Goal: Find contact information: Find contact information

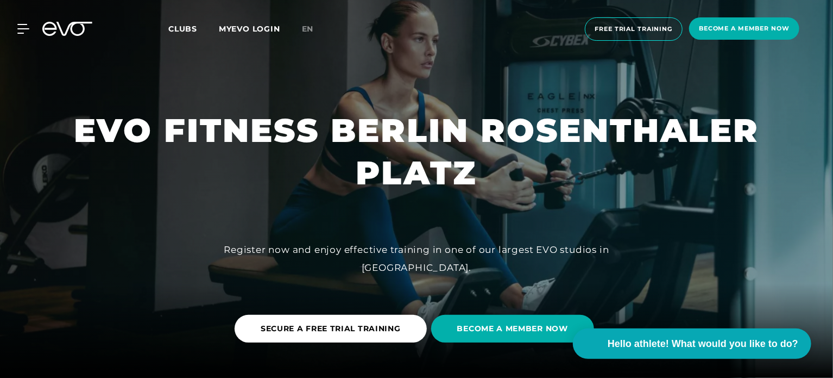
click at [582, 360] on div at bounding box center [416, 189] width 833 height 378
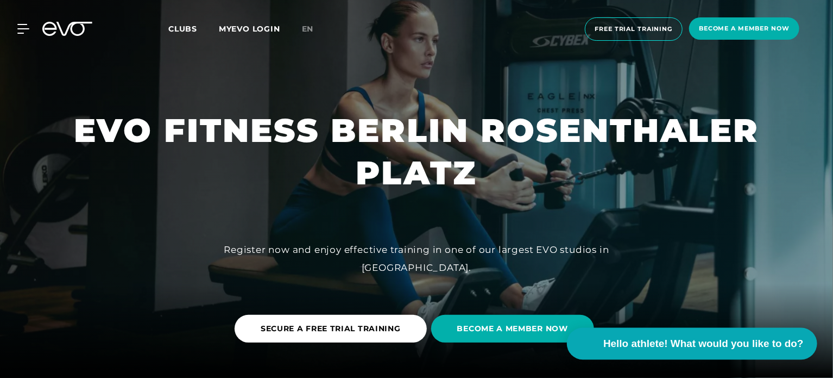
click at [587, 350] on video at bounding box center [583, 343] width 25 height 25
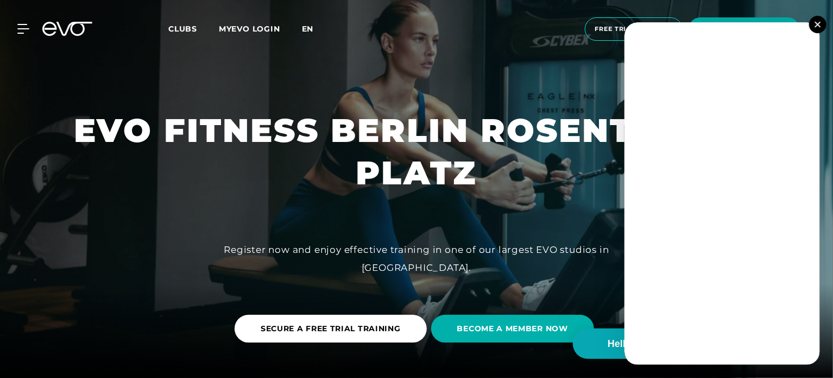
click at [305, 29] on font "en" at bounding box center [308, 29] width 12 height 10
click at [311, 32] on font "en" at bounding box center [308, 29] width 12 height 10
click at [15, 35] on div "MyEVO Login About EVO Memberships Trial training DAY PASS EVO Studios Dusseldor…" at bounding box center [416, 29] width 829 height 41
click at [30, 39] on div "MyEVO Login About EVO Memberships Trial training DAY PASS EVO Studios Dusseldor…" at bounding box center [416, 29] width 829 height 41
click at [25, 34] on div "MyEVO Login About EVO Memberships Trial training DAY PASS EVO Studios Dusseldor…" at bounding box center [416, 29] width 829 height 41
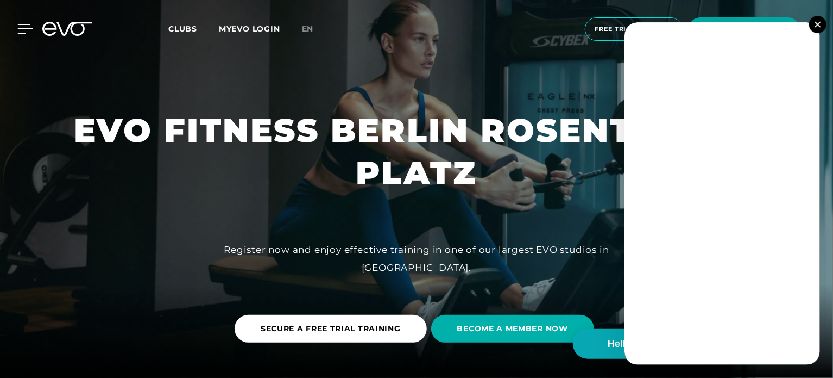
click at [24, 32] on icon at bounding box center [25, 29] width 16 height 10
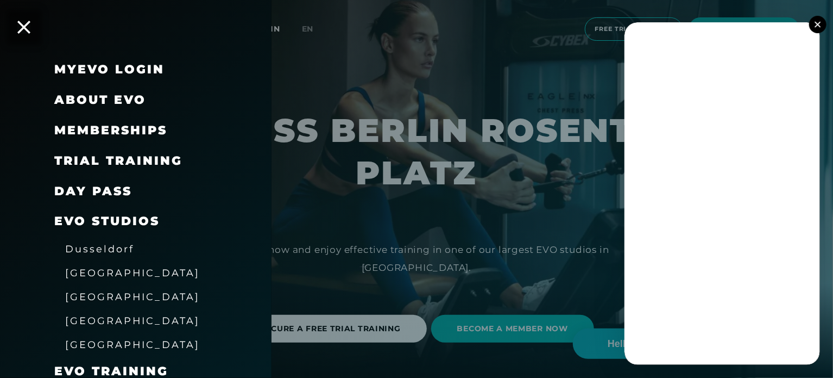
click at [118, 193] on font "DAY PASS" at bounding box center [93, 191] width 78 height 15
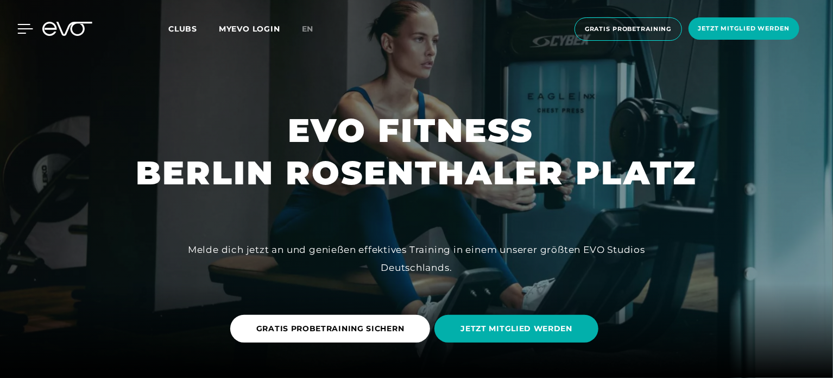
click at [26, 32] on icon at bounding box center [25, 29] width 16 height 10
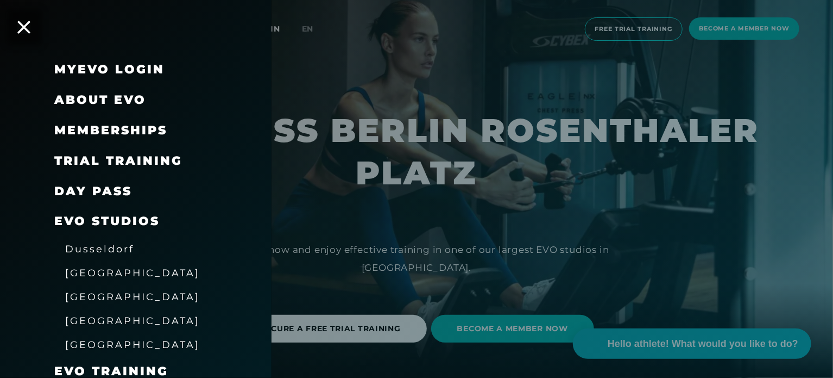
click at [86, 273] on font "[GEOGRAPHIC_DATA]" at bounding box center [132, 272] width 135 height 11
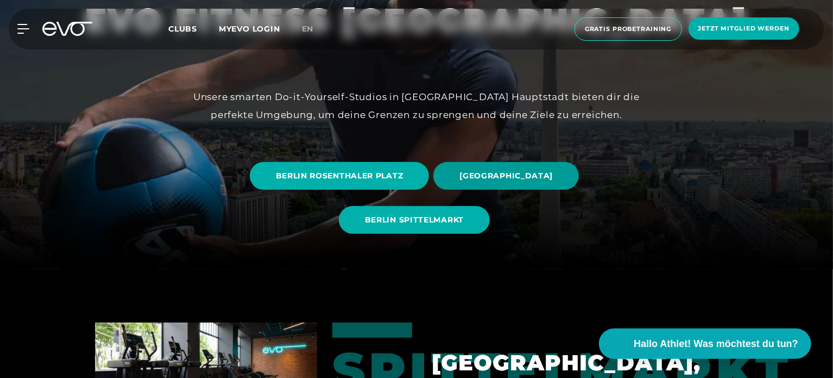
scroll to position [217, 0]
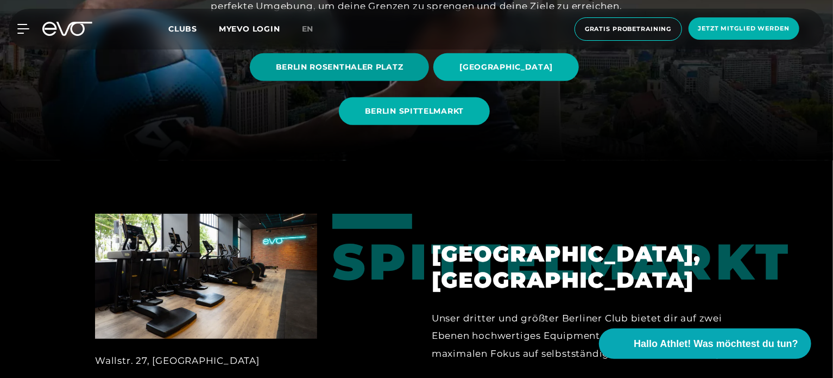
click at [324, 71] on span "BERLIN ROSENTHALER PLATZ" at bounding box center [340, 66] width 128 height 11
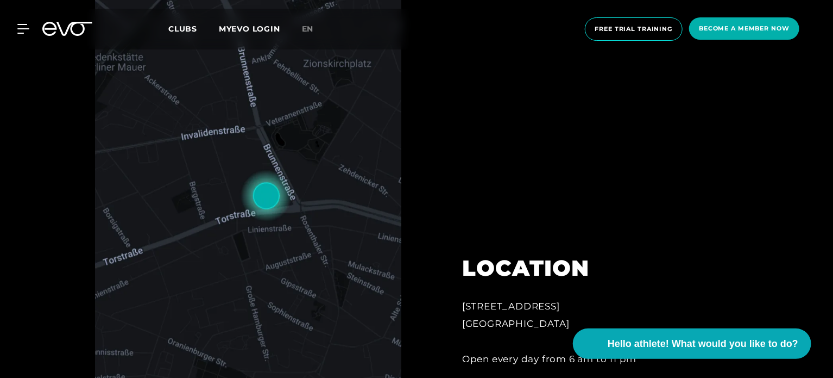
scroll to position [109, 0]
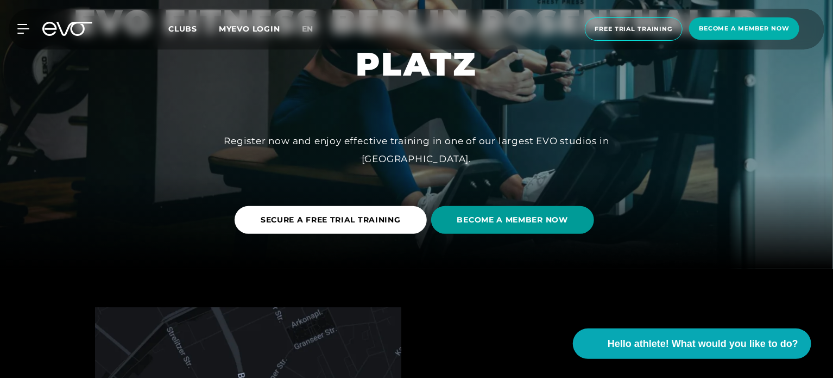
click at [544, 219] on font "BECOME A MEMBER NOW" at bounding box center [512, 220] width 111 height 10
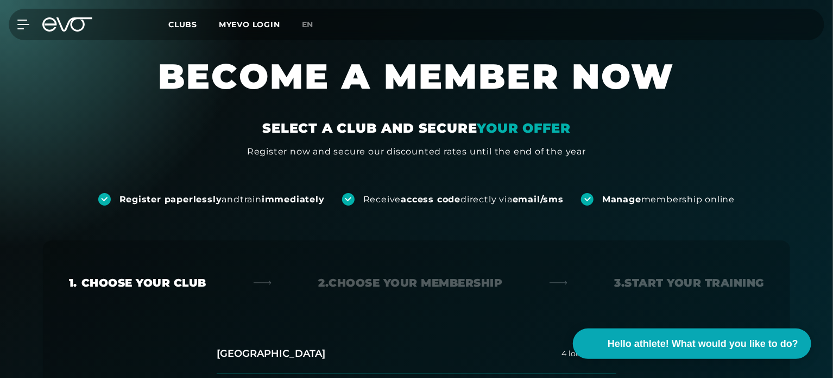
scroll to position [272, 0]
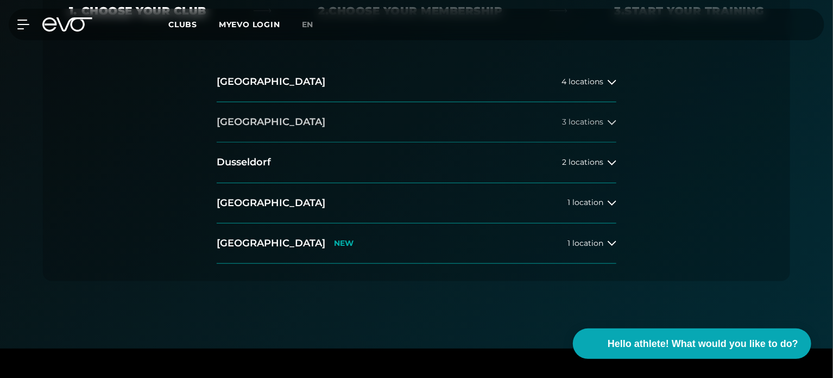
click at [252, 121] on button "Berlin 3 locations" at bounding box center [417, 122] width 400 height 40
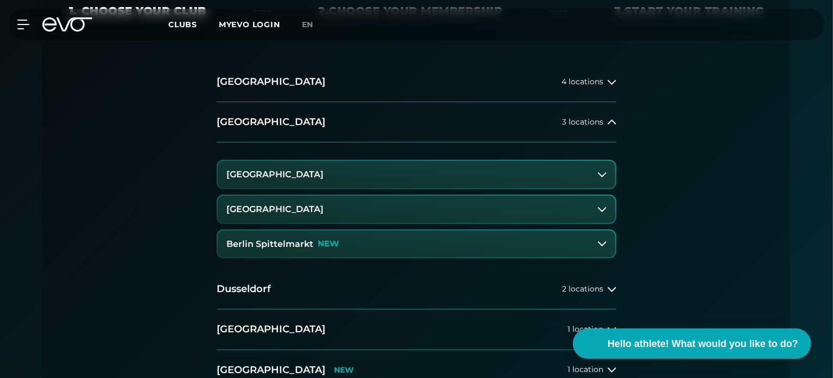
click at [290, 216] on button "[GEOGRAPHIC_DATA]" at bounding box center [417, 209] width 398 height 27
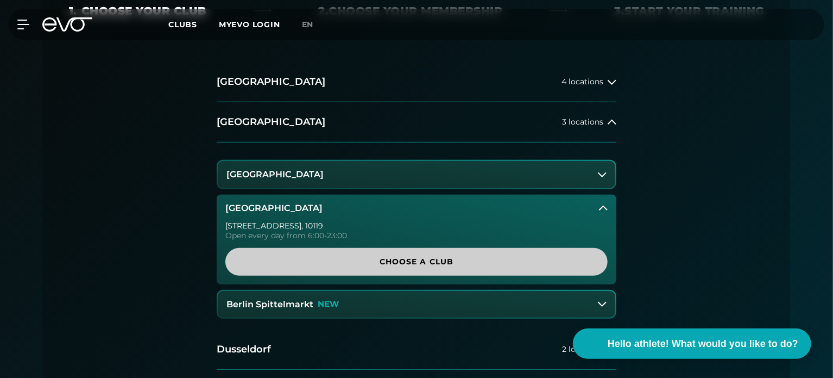
click at [342, 254] on span "Choose a club" at bounding box center [416, 262] width 382 height 28
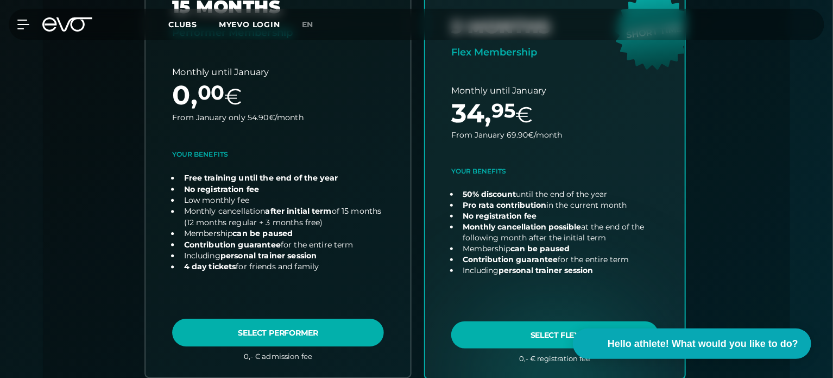
scroll to position [543, 0]
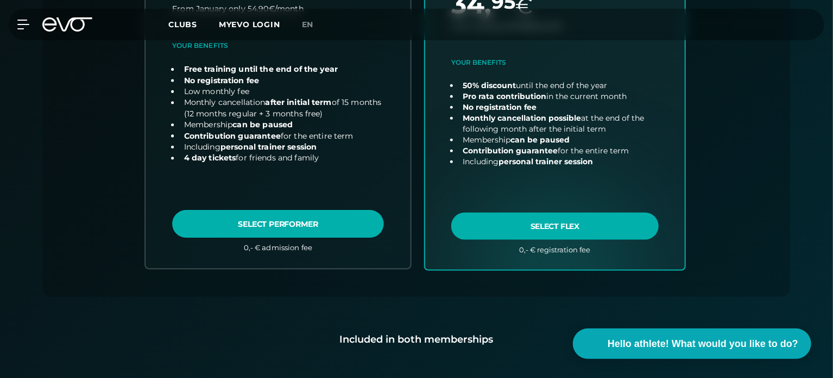
click at [345, 229] on link "choose plan" at bounding box center [278, 60] width 265 height 416
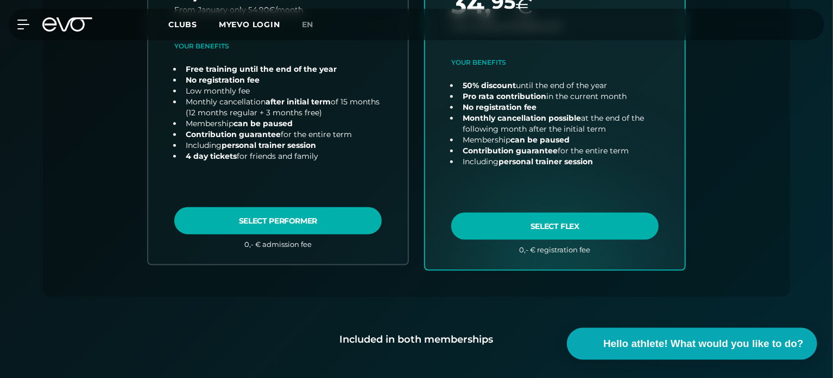
click at [644, 338] on font "Hello athlete! What would you like to do?" at bounding box center [704, 342] width 200 height 11
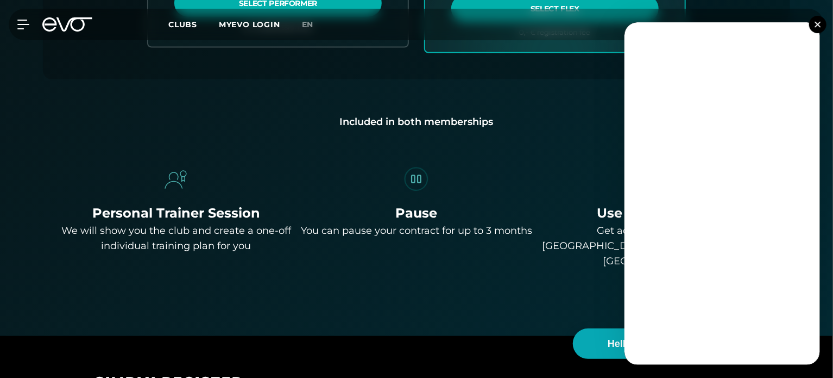
scroll to position [815, 0]
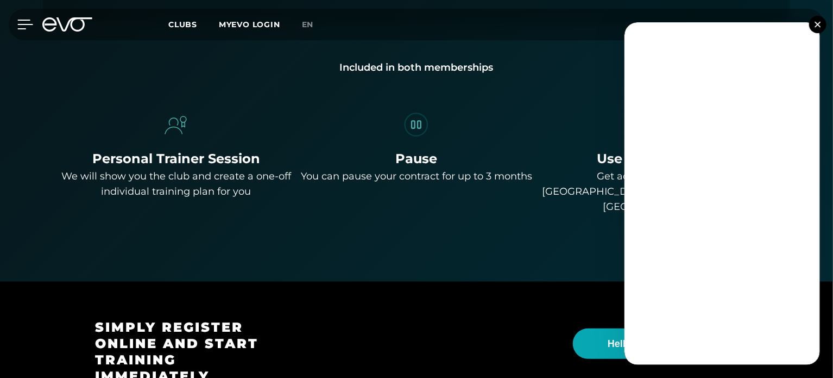
click at [28, 29] on icon at bounding box center [25, 25] width 16 height 10
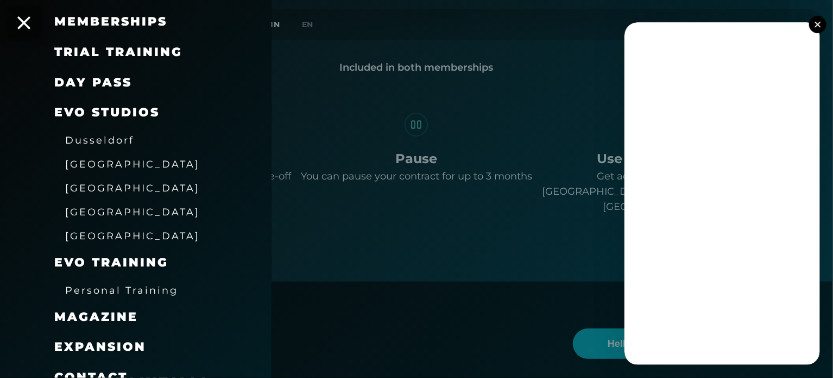
scroll to position [163, 0]
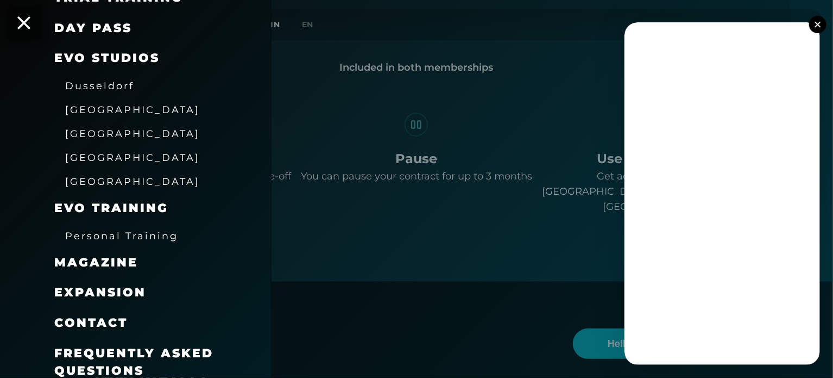
click at [120, 323] on font "contact" at bounding box center [90, 322] width 73 height 15
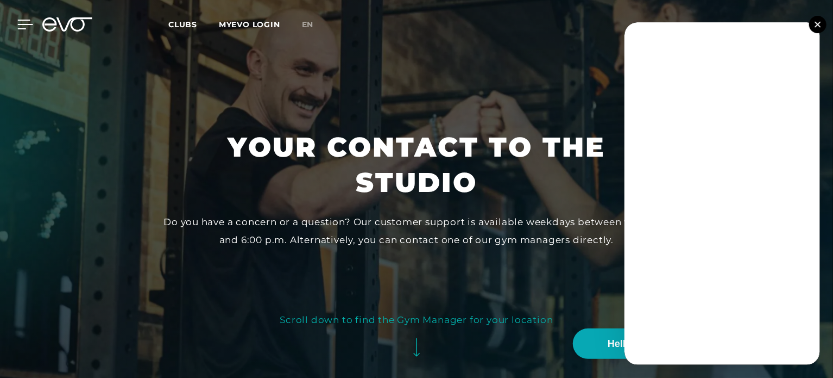
click at [23, 21] on icon at bounding box center [25, 25] width 16 height 10
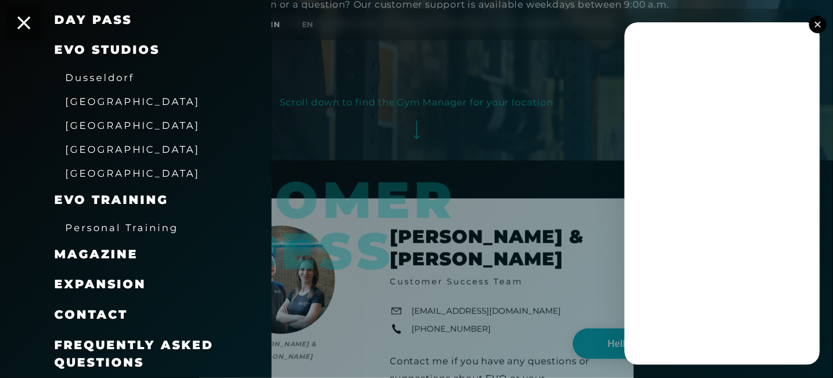
scroll to position [171, 0]
click at [106, 345] on font "Frequently Asked Questions" at bounding box center [133, 353] width 159 height 32
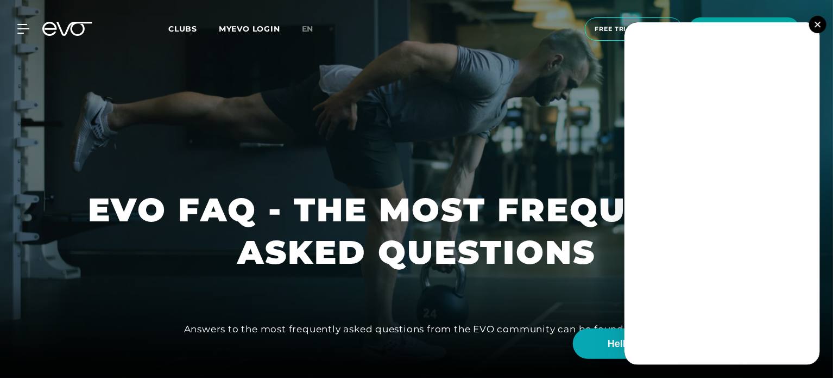
click at [820, 26] on img at bounding box center [818, 24] width 6 height 6
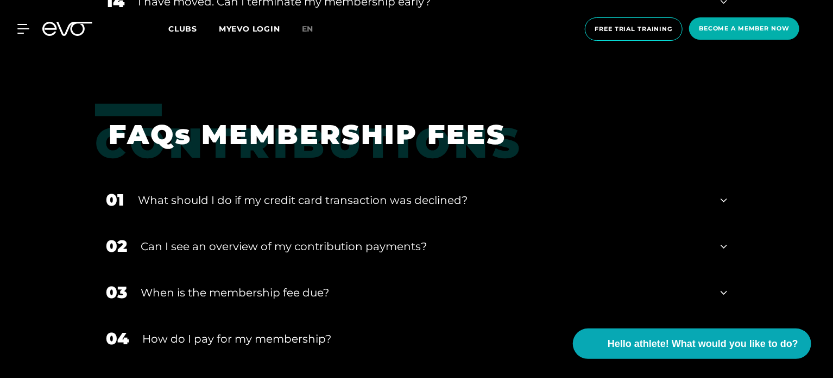
scroll to position [1032, 0]
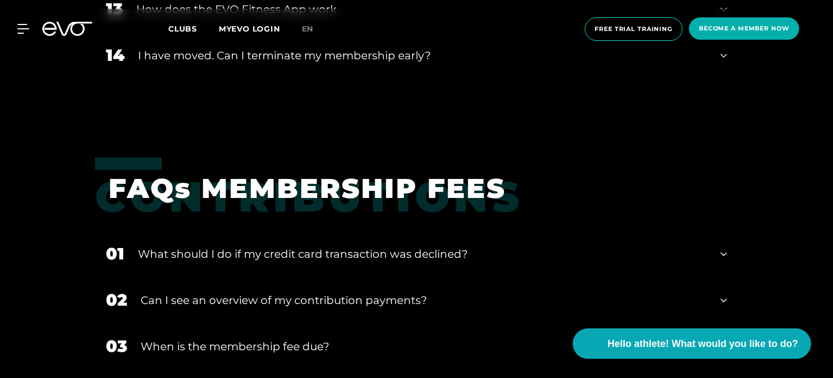
click at [658, 71] on div "14 I have moved. Can I terminate my membership early?" at bounding box center [416, 56] width 643 height 46
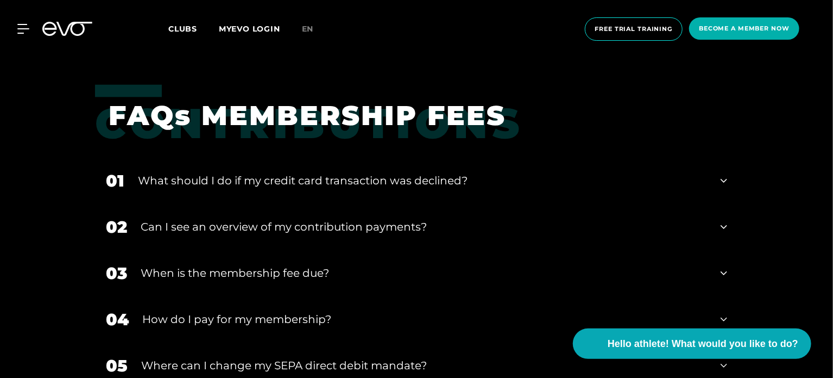
scroll to position [1249, 0]
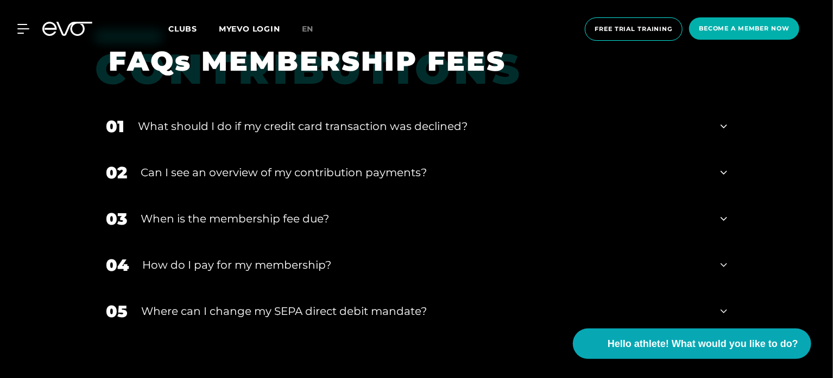
click at [532, 210] on div "When is the membership fee due?" at bounding box center [424, 218] width 567 height 16
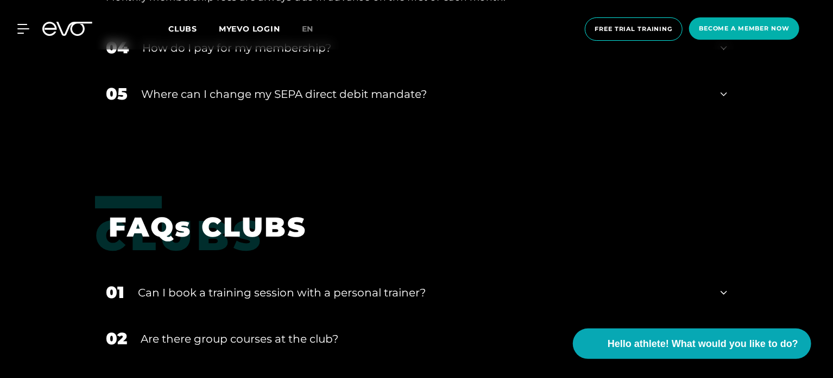
scroll to position [1684, 0]
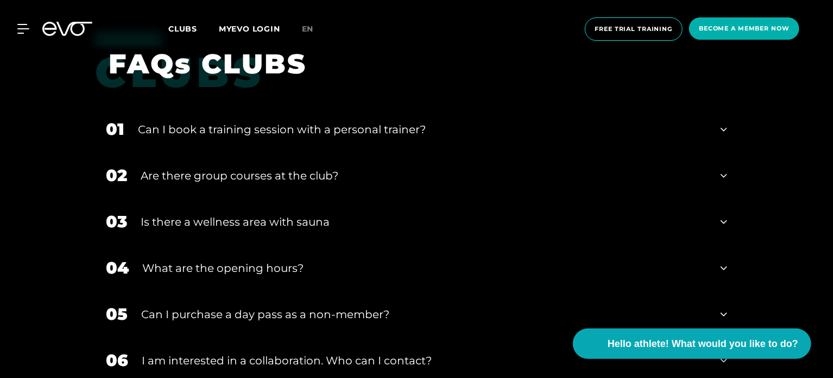
click at [373, 304] on div "05 Can I purchase a day pass as a non-member?" at bounding box center [416, 314] width 643 height 46
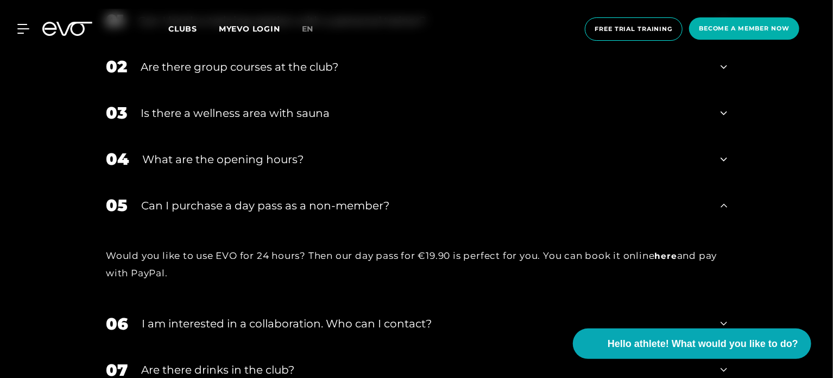
scroll to position [1847, 0]
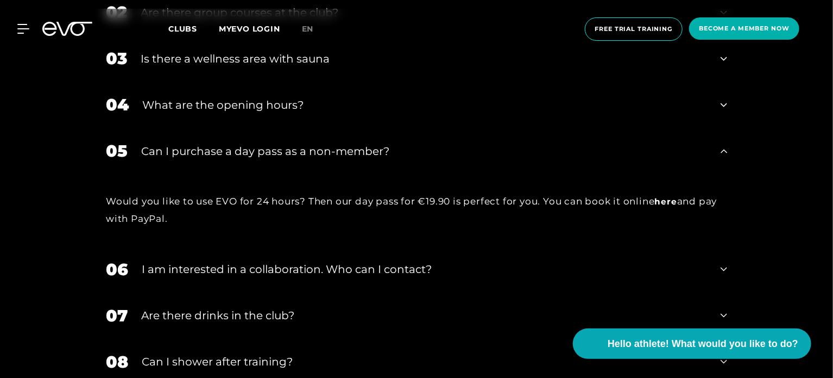
click at [411, 278] on div "06 I am interested in a collaboration. Who can I contact?" at bounding box center [416, 269] width 643 height 46
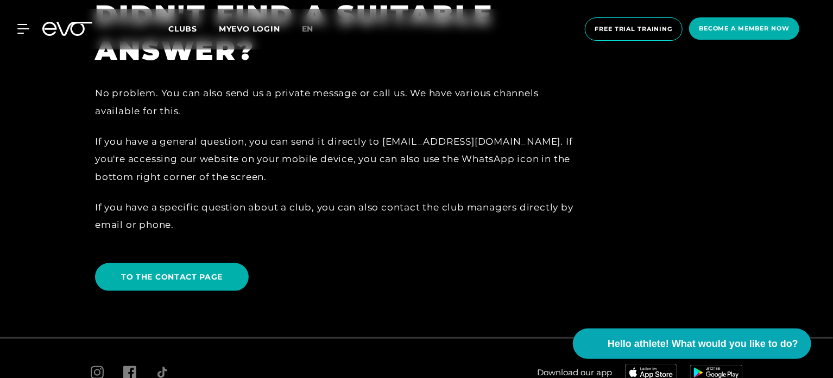
scroll to position [2662, 0]
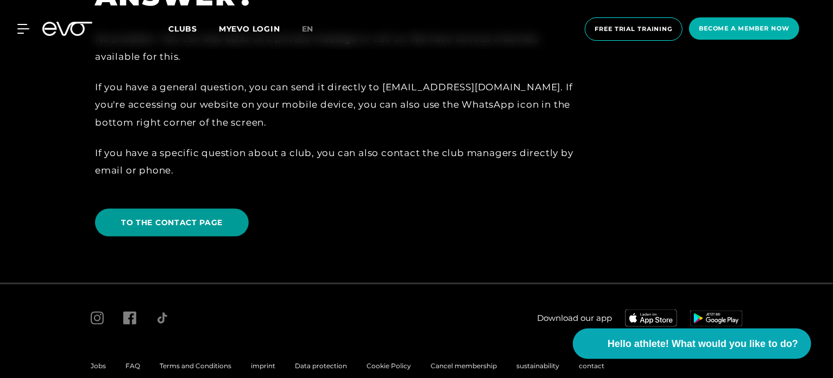
click at [198, 228] on span "TO THE CONTACT PAGE" at bounding box center [172, 222] width 102 height 11
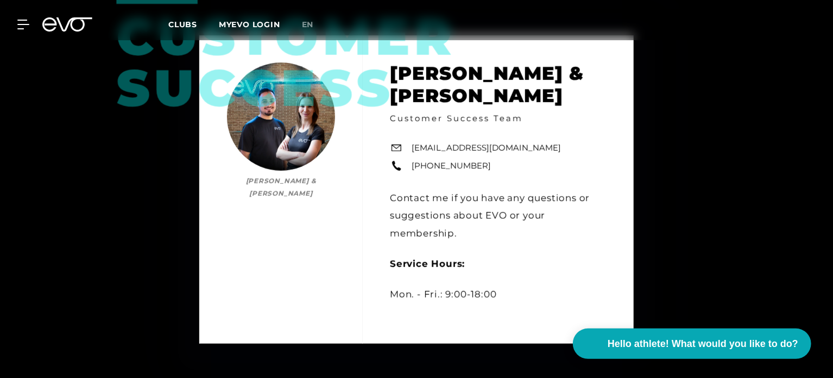
scroll to position [435, 0]
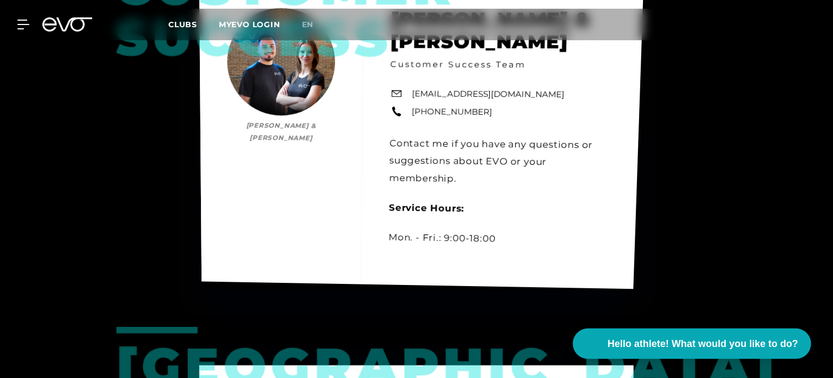
click at [480, 96] on div "Customer Success [PERSON_NAME] & [PERSON_NAME] [PERSON_NAME] & [PERSON_NAME] Cu…" at bounding box center [421, 134] width 445 height 309
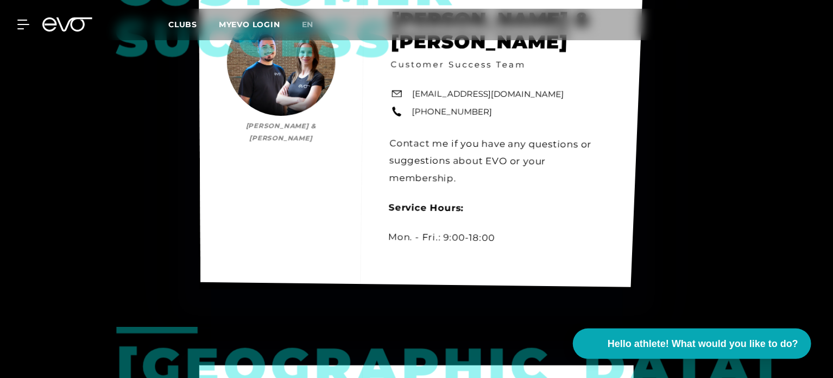
click at [453, 95] on div "Customer Success [PERSON_NAME] & [PERSON_NAME] [PERSON_NAME] & [PERSON_NAME] Cu…" at bounding box center [421, 133] width 444 height 306
copy div "[EMAIL_ADDRESS][DOMAIN_NAME]"
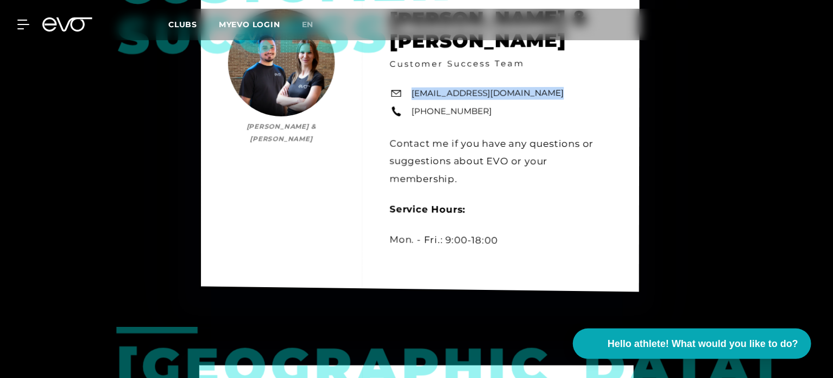
copy div "[EMAIL_ADDRESS][DOMAIN_NAME]"
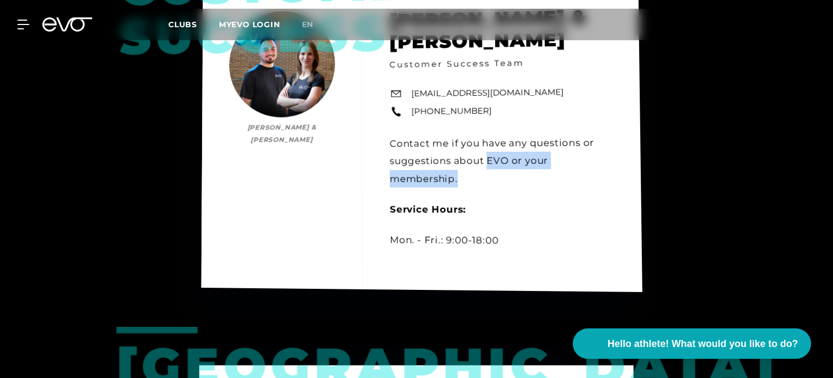
drag, startPoint x: 487, startPoint y: 162, endPoint x: 502, endPoint y: 178, distance: 21.9
click at [502, 178] on div "Customer Success [PERSON_NAME] & [PERSON_NAME] [PERSON_NAME] & [PERSON_NAME] Cu…" at bounding box center [422, 135] width 441 height 314
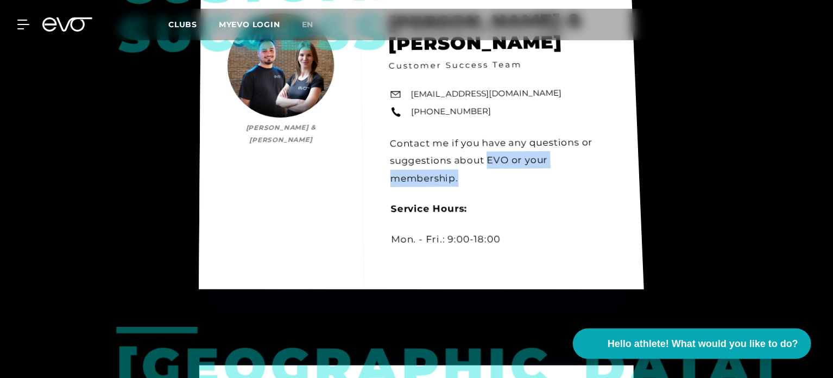
copy font "EVO or your membership."
